Goal: Task Accomplishment & Management: Manage account settings

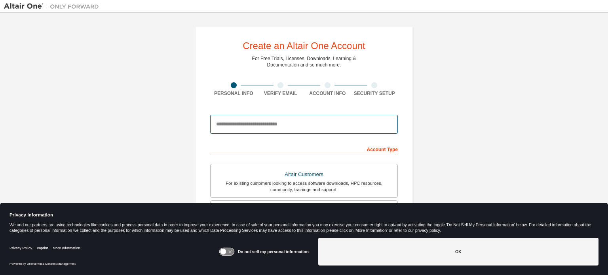
click at [303, 121] on input "email" at bounding box center [304, 124] width 188 height 19
type input "**********"
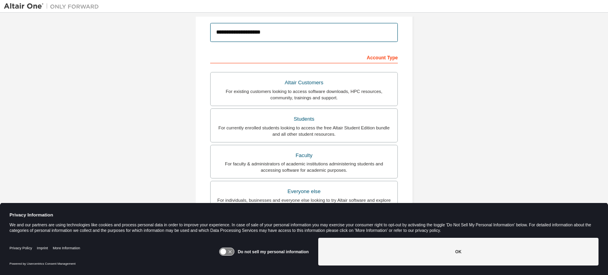
scroll to position [93, 0]
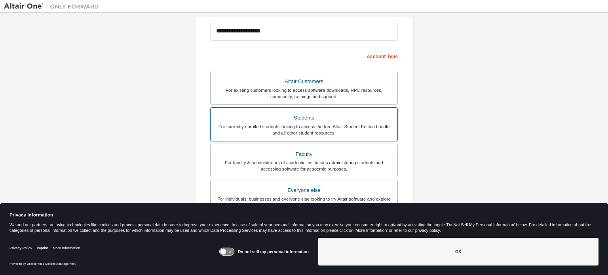
click at [264, 122] on div "Students" at bounding box center [303, 117] width 177 height 11
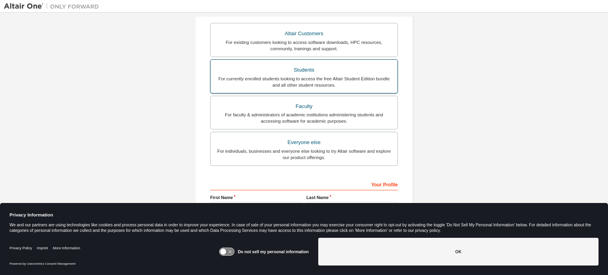
scroll to position [186, 0]
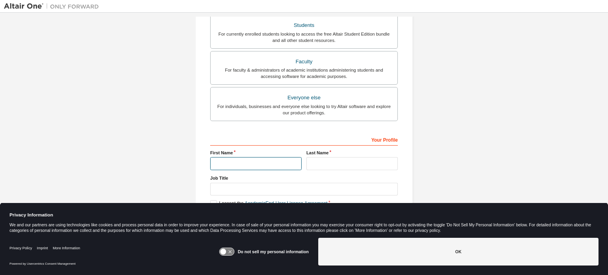
click at [246, 161] on input "text" at bounding box center [256, 163] width 92 height 13
type input "****"
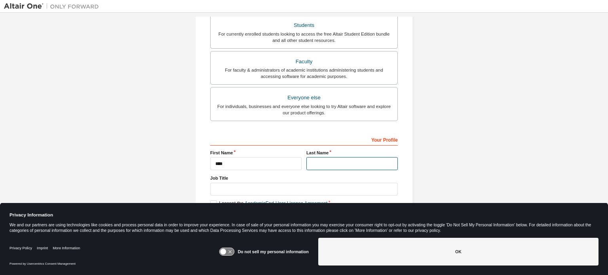
click at [317, 164] on input "text" at bounding box center [353, 163] width 92 height 13
type input "******"
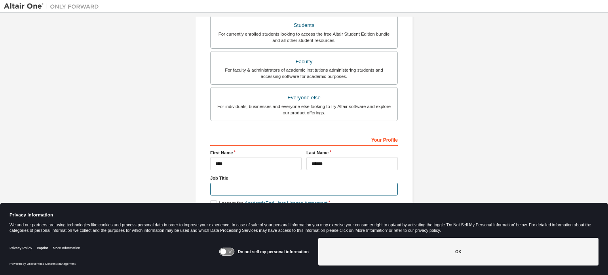
click at [263, 186] on input "text" at bounding box center [304, 189] width 188 height 13
type input "*******"
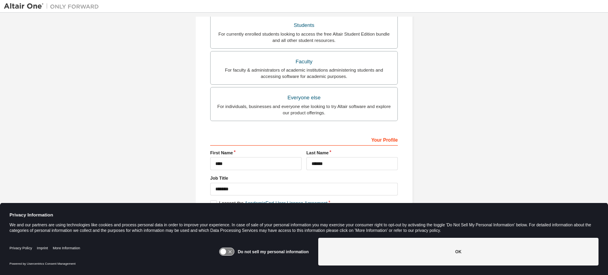
click at [225, 253] on icon at bounding box center [223, 252] width 6 height 6
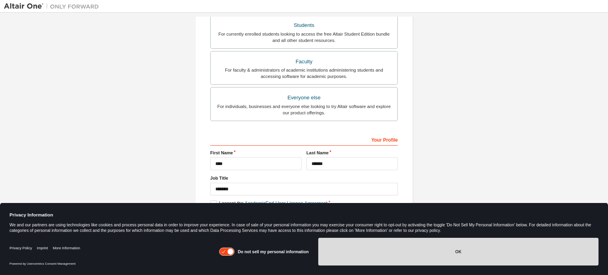
click at [368, 259] on button "OK" at bounding box center [458, 252] width 280 height 28
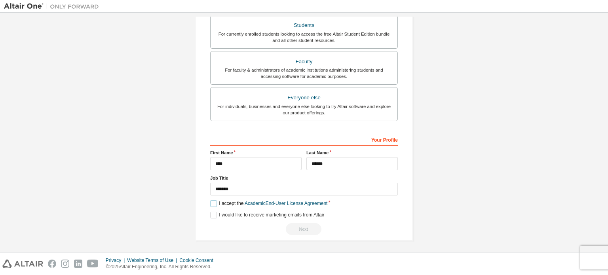
click at [213, 200] on label "I accept the Academic End-User License Agreement" at bounding box center [268, 203] width 117 height 7
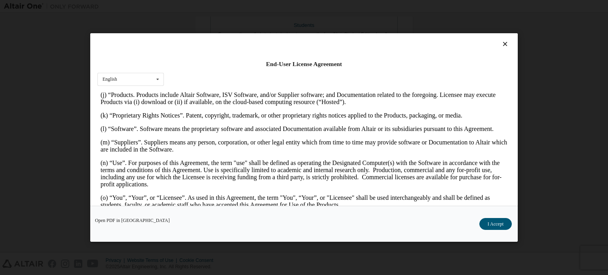
scroll to position [375, 0]
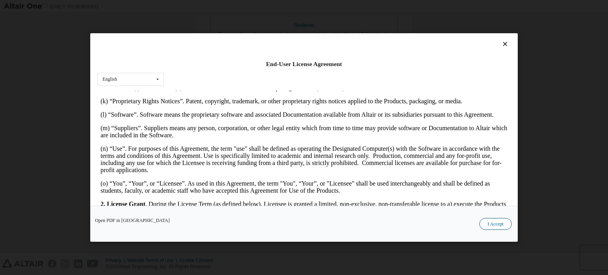
click at [494, 218] on button "I Accept" at bounding box center [496, 224] width 32 height 12
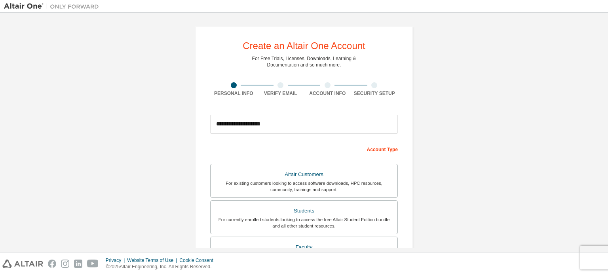
scroll to position [186, 0]
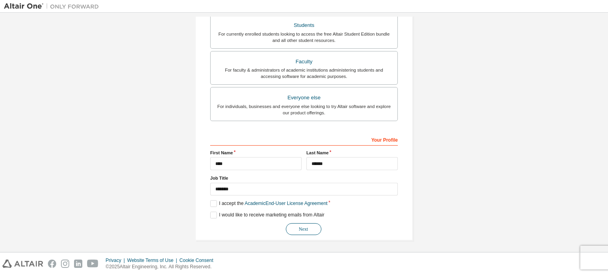
click at [299, 229] on button "Next" at bounding box center [304, 229] width 36 height 12
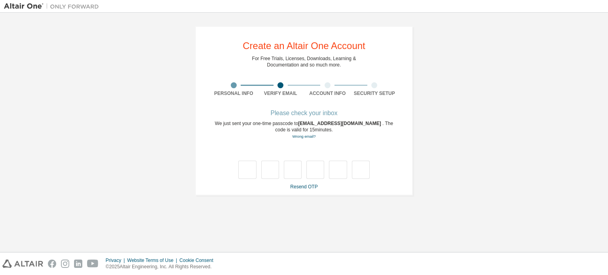
scroll to position [0, 0]
type input "*"
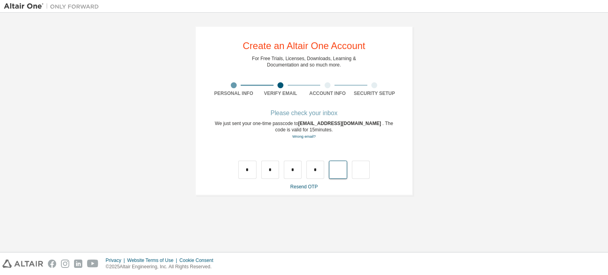
type input "*"
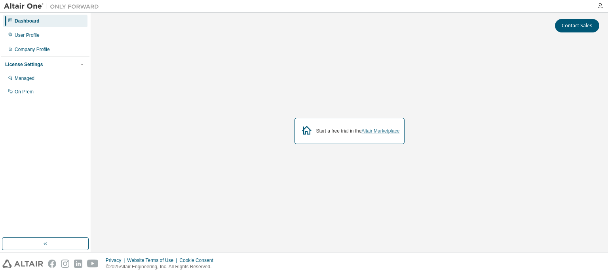
click at [390, 133] on link "Altair Marketplace" at bounding box center [381, 131] width 38 height 6
click at [20, 93] on div "On Prem" at bounding box center [24, 92] width 19 height 6
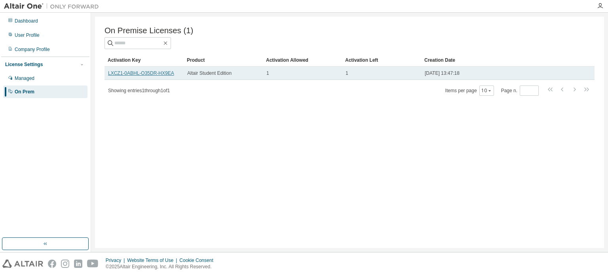
click at [163, 73] on link "LXCZ1-0ABHL-O35DR-HX9EA" at bounding box center [141, 74] width 66 height 6
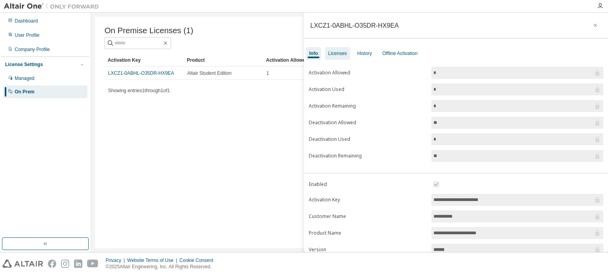
click at [339, 55] on div "Licenses" at bounding box center [337, 53] width 19 height 6
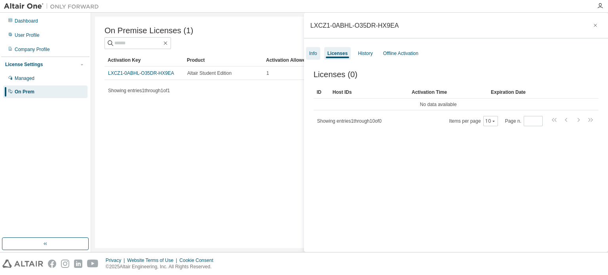
click at [315, 50] on div "Info" at bounding box center [313, 53] width 8 height 6
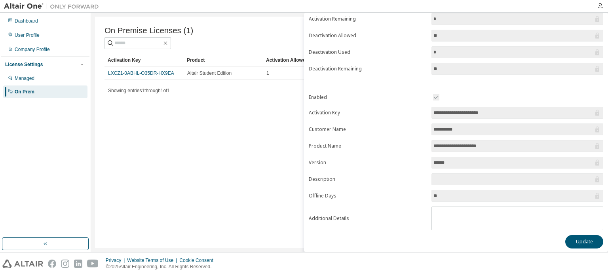
scroll to position [87, 0]
click at [584, 239] on button "Update" at bounding box center [585, 241] width 38 height 13
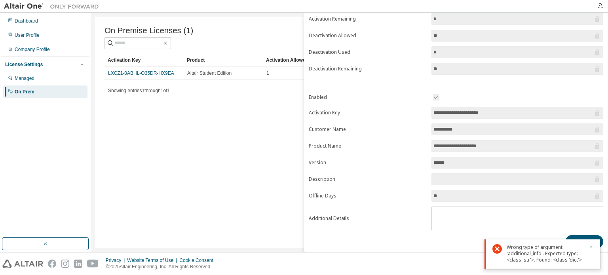
click at [593, 245] on icon "button" at bounding box center [591, 247] width 5 height 5
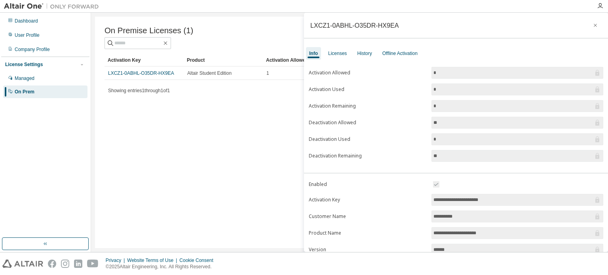
scroll to position [82, 0]
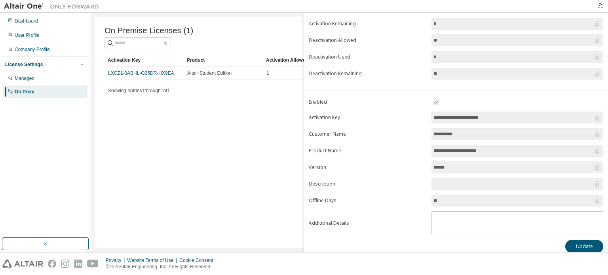
click at [499, 118] on input "**********" at bounding box center [514, 118] width 160 height 8
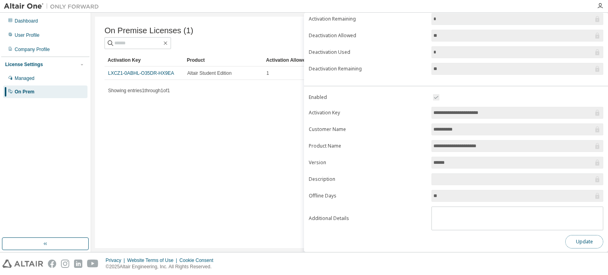
click at [571, 239] on button "Update" at bounding box center [585, 241] width 38 height 13
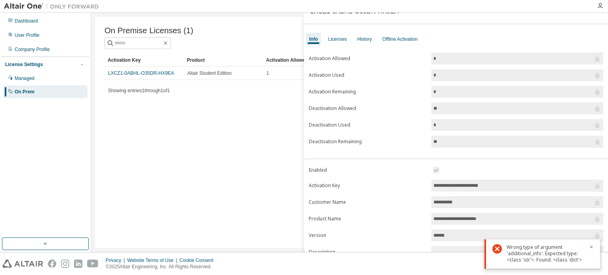
scroll to position [0, 0]
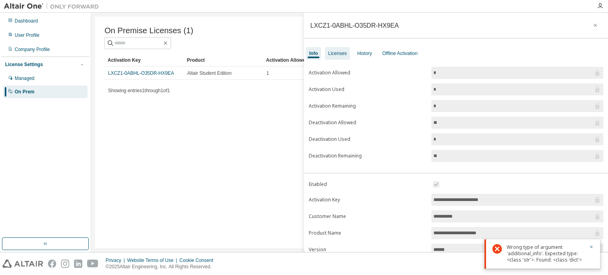
click at [347, 52] on div "Licenses" at bounding box center [337, 53] width 25 height 13
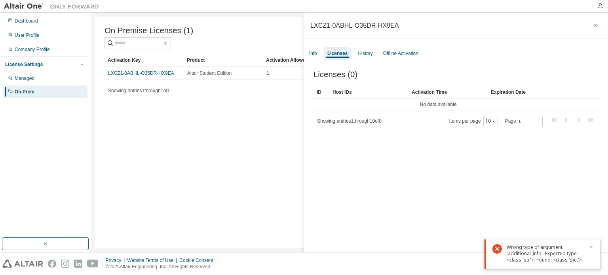
click at [593, 25] on icon "button" at bounding box center [596, 25] width 6 height 6
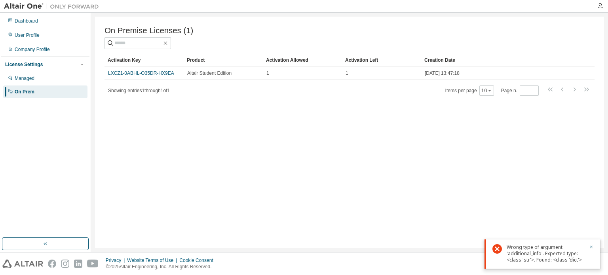
click at [410, 149] on div "On Premise Licenses (1) Clear Load Save Save As Field Operator Value Select fil…" at bounding box center [349, 133] width 509 height 232
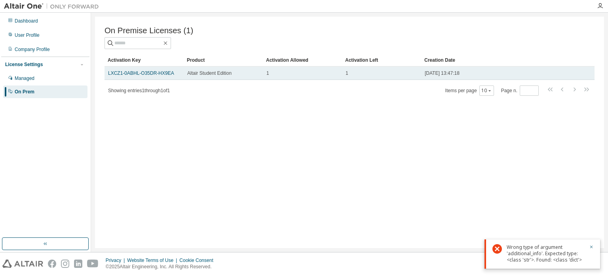
click at [368, 72] on div "1" at bounding box center [382, 73] width 72 height 6
click at [376, 74] on div "1" at bounding box center [382, 73] width 72 height 6
click at [163, 76] on link "LXCZ1-0ABHL-O35DR-HX9EA" at bounding box center [141, 74] width 66 height 6
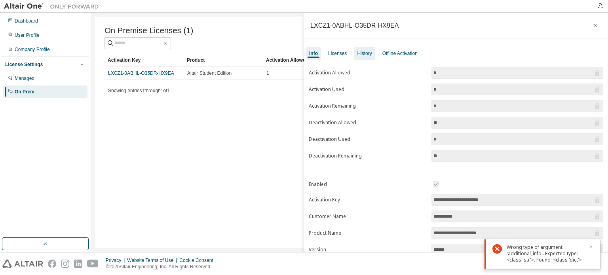
click at [364, 55] on div "History" at bounding box center [364, 53] width 15 height 6
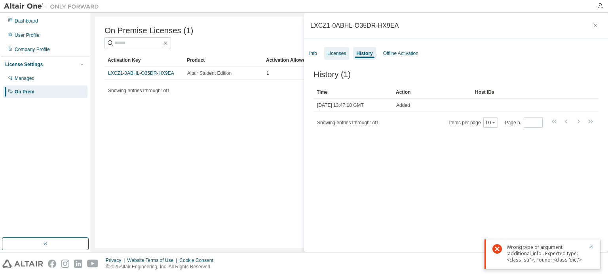
click at [341, 52] on div "Licenses" at bounding box center [337, 53] width 19 height 6
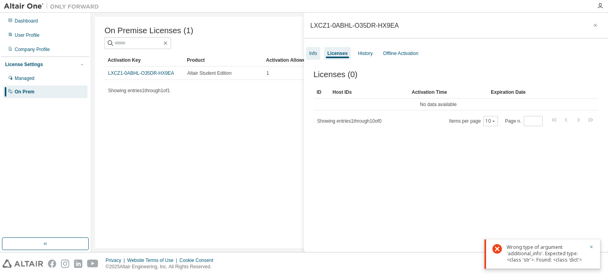
click at [317, 53] on div "Info" at bounding box center [313, 53] width 8 height 6
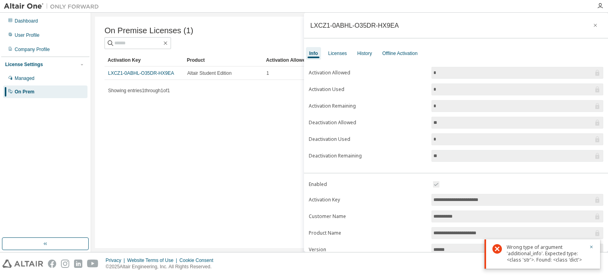
click at [408, 23] on div "LXCZ1-0ABHL-O35DR-HX9EA" at bounding box center [456, 26] width 304 height 26
click at [388, 27] on div "LXCZ1-0ABHL-O35DR-HX9EA" at bounding box center [355, 25] width 88 height 6
click at [410, 25] on div "LXCZ1-0ABHL-O35DR-HX9EA" at bounding box center [456, 26] width 304 height 26
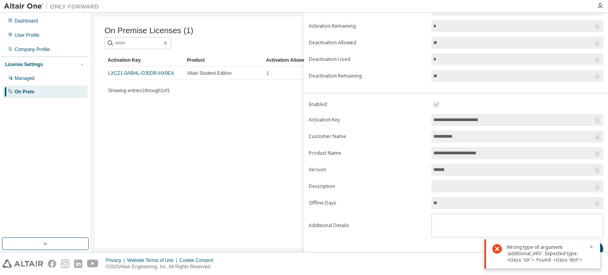
scroll to position [87, 0]
